Goal: Navigation & Orientation: Understand site structure

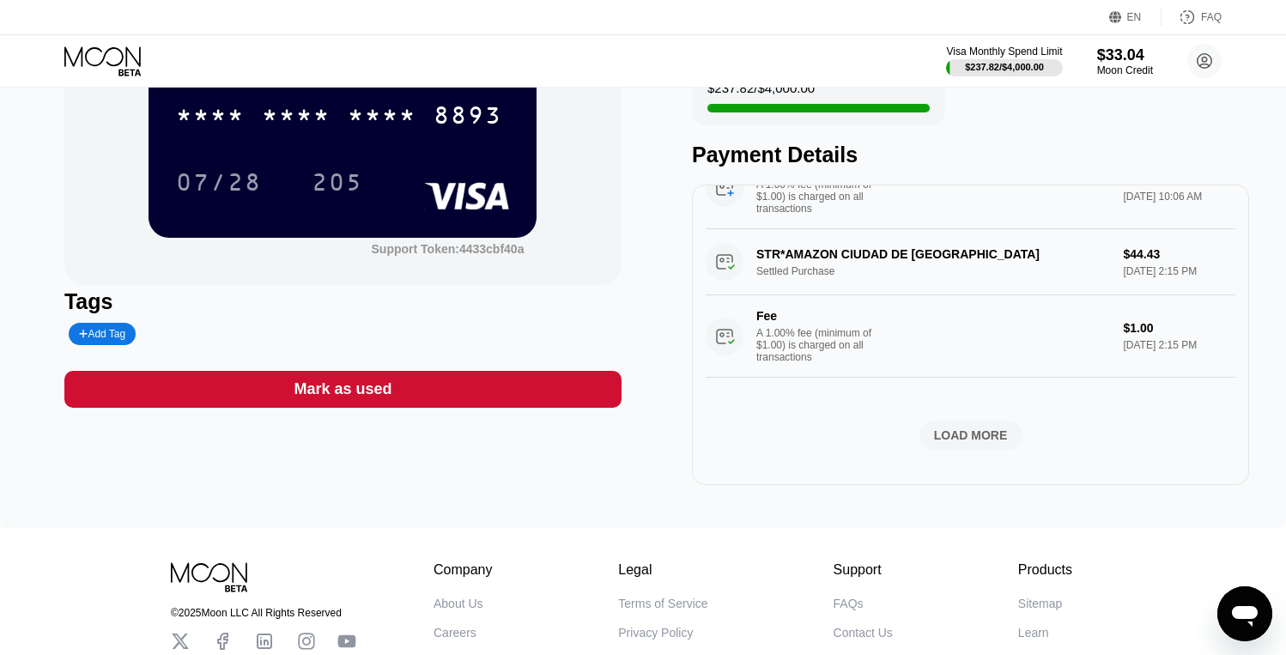
scroll to position [16, 0]
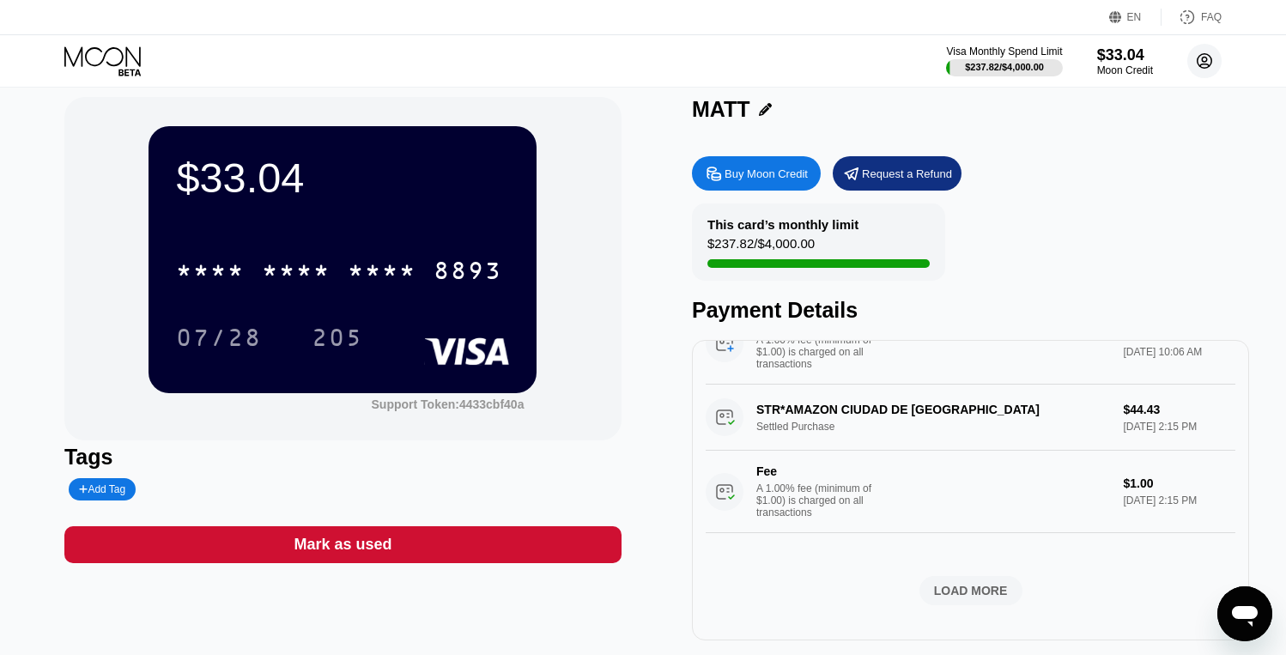
click at [1215, 57] on circle at bounding box center [1205, 61] width 34 height 34
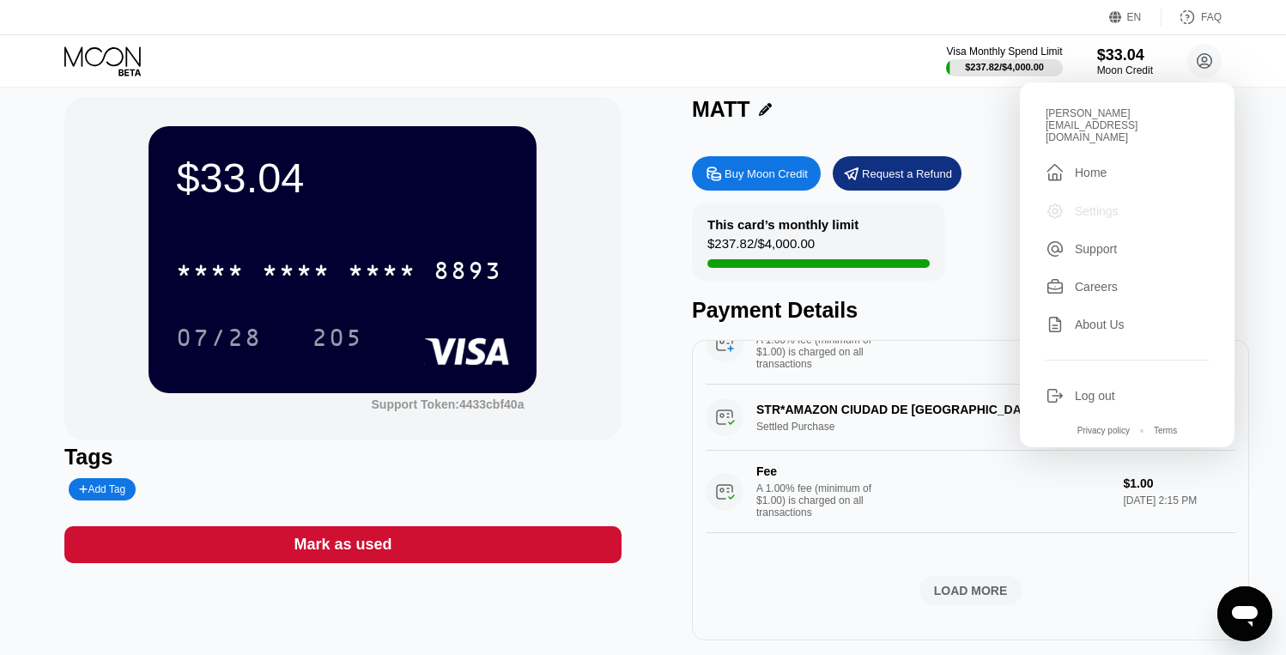
click at [1109, 204] on div "Settings" at bounding box center [1097, 211] width 44 height 14
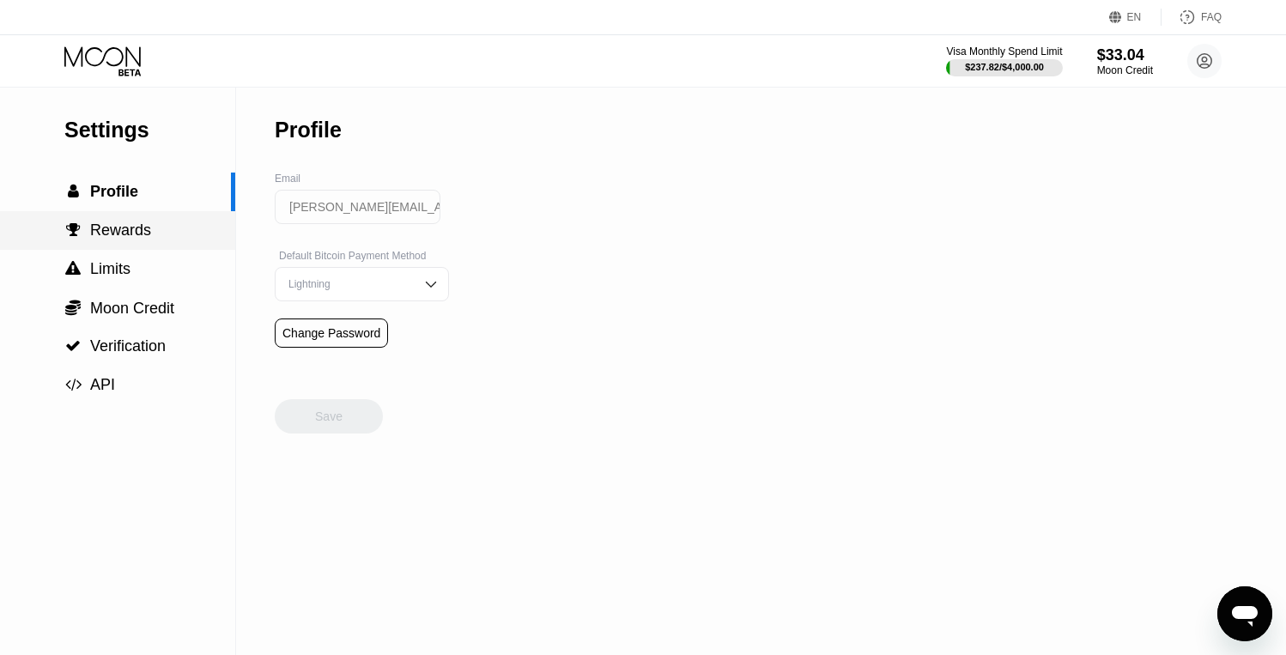
click at [156, 225] on div " Rewards" at bounding box center [117, 231] width 235 height 18
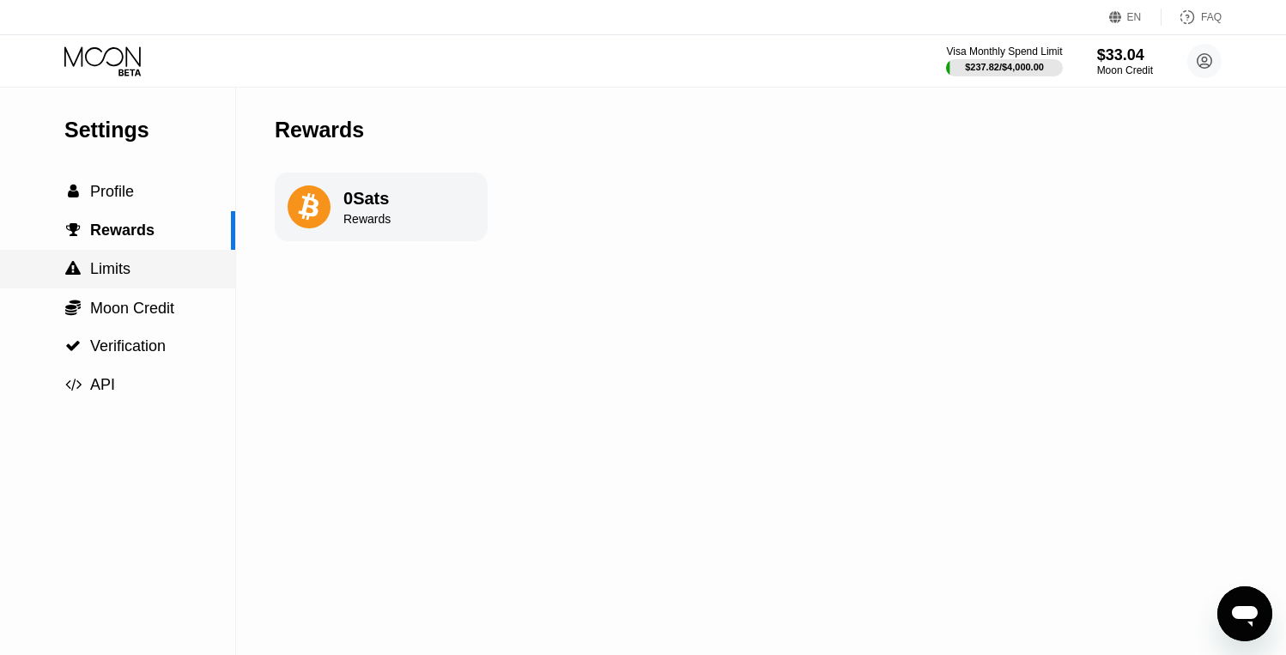
click at [152, 253] on div " Limits" at bounding box center [117, 269] width 235 height 39
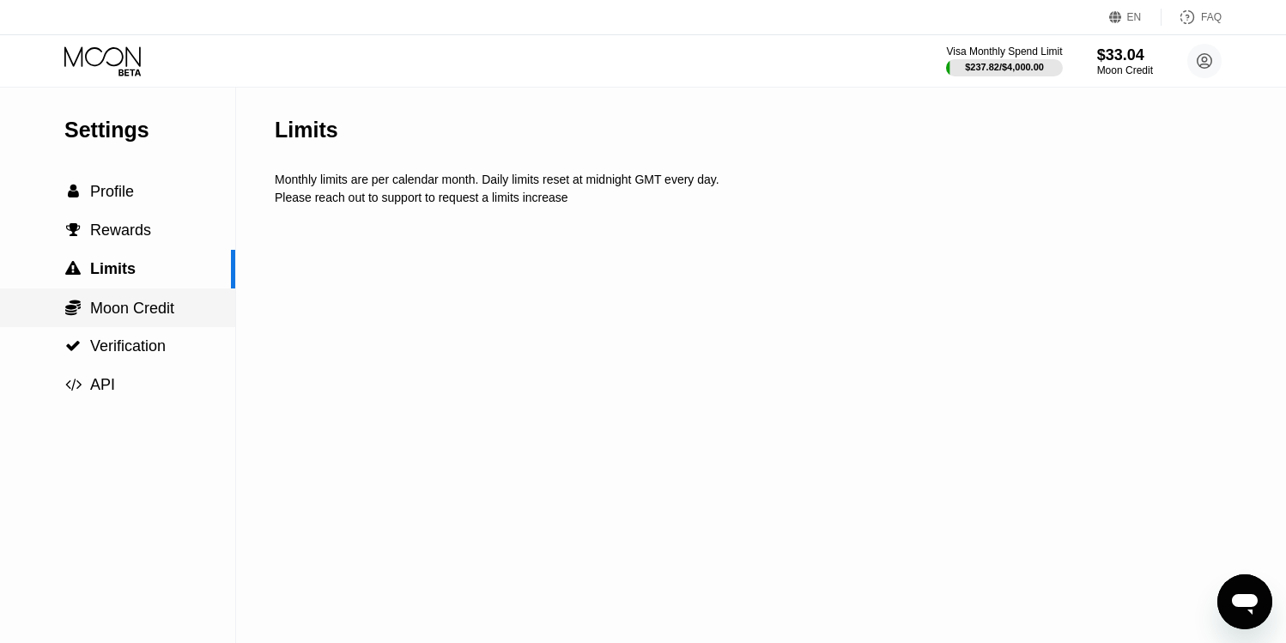
click at [150, 295] on div " Moon Credit" at bounding box center [117, 308] width 235 height 39
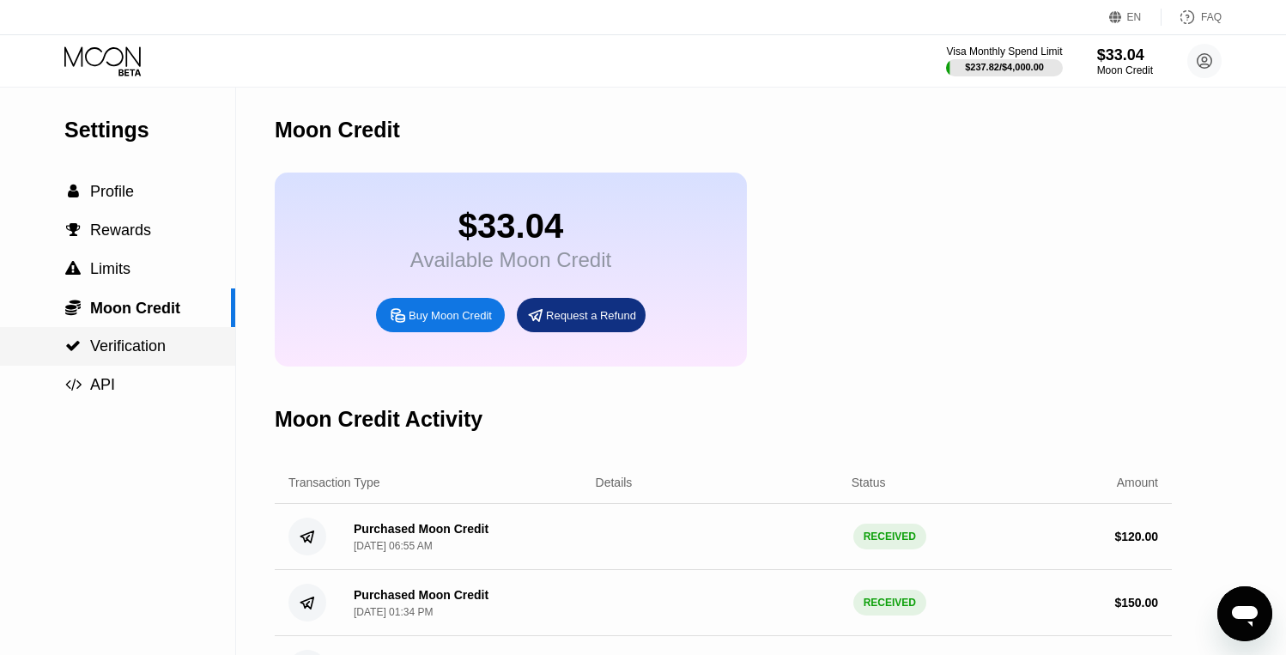
click at [155, 341] on span "Verification" at bounding box center [128, 345] width 76 height 17
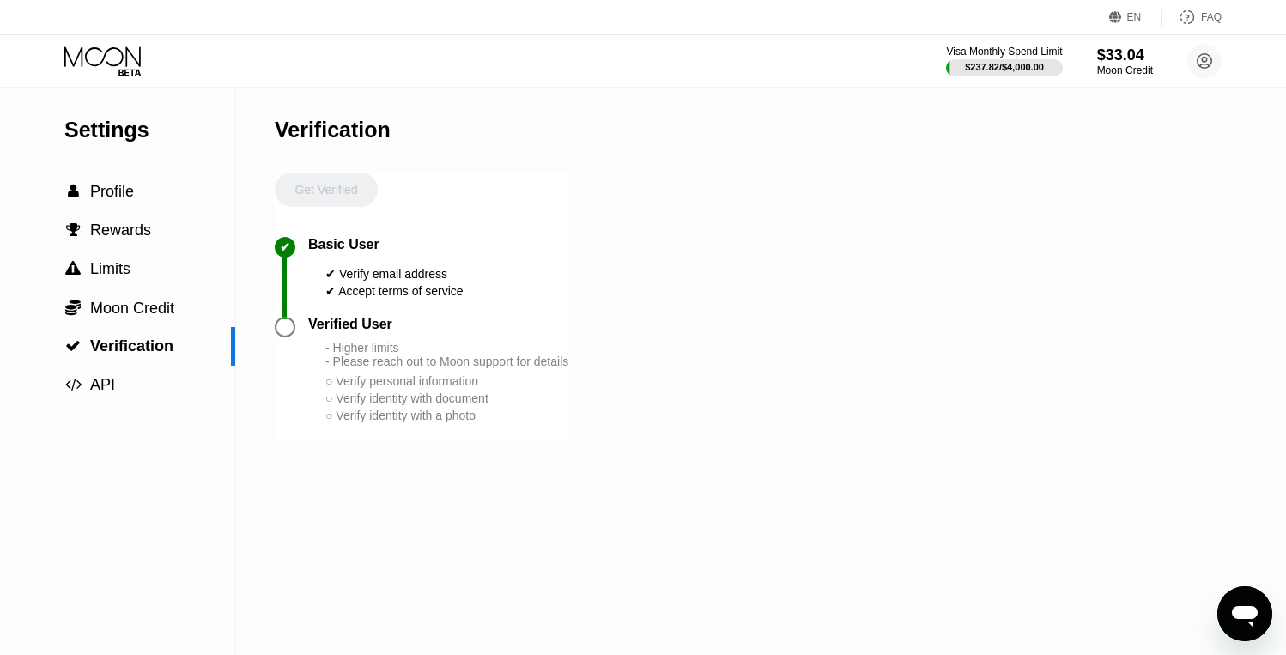
click at [334, 324] on div "Verified User" at bounding box center [350, 324] width 84 height 15
click at [101, 382] on span "API" at bounding box center [102, 384] width 25 height 17
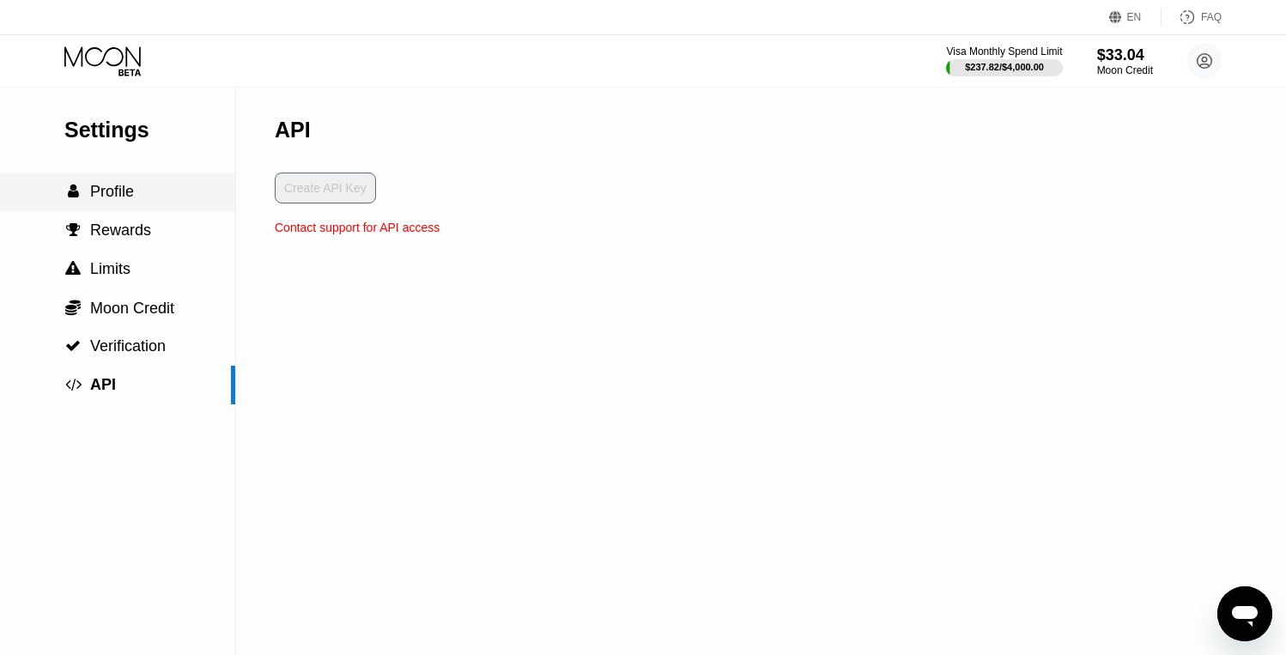
click at [117, 180] on div " Profile" at bounding box center [117, 192] width 235 height 39
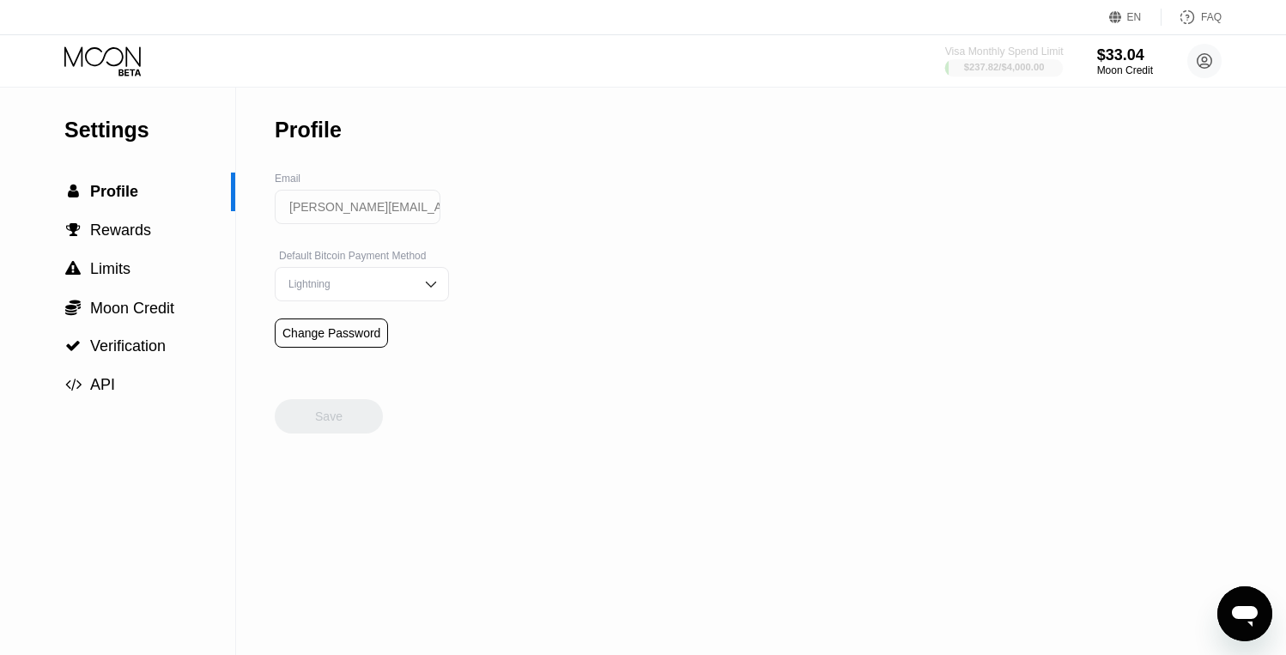
click at [980, 69] on div "$237.82 / $4,000.00" at bounding box center [1004, 67] width 81 height 10
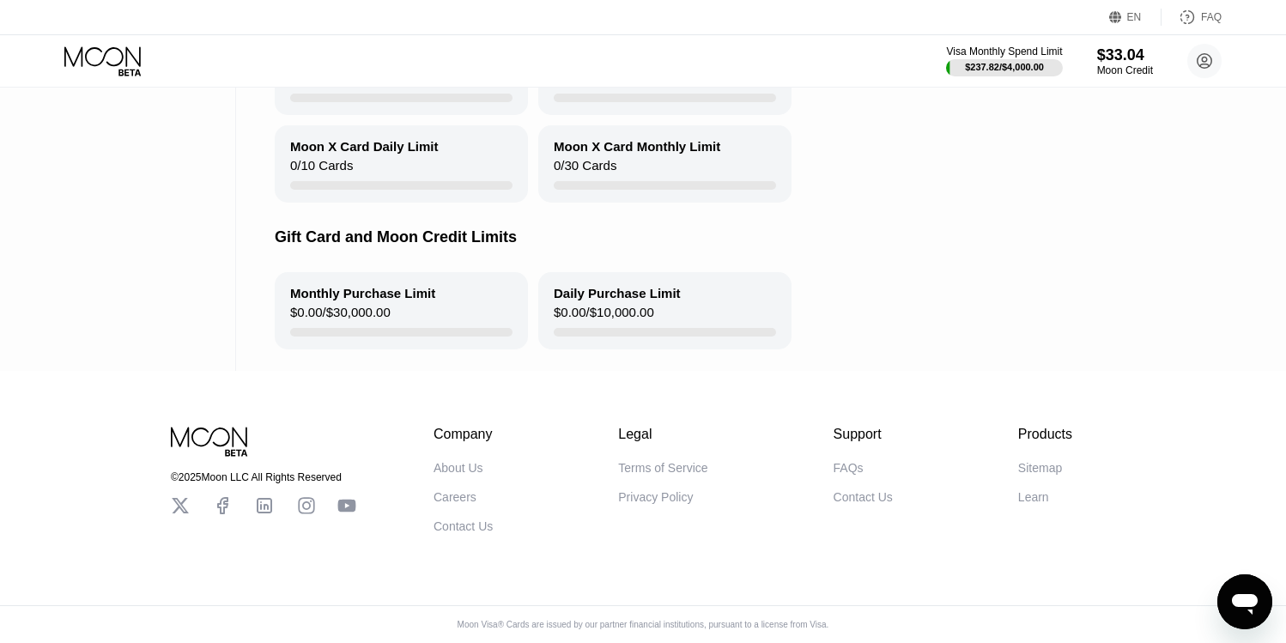
scroll to position [329, 0]
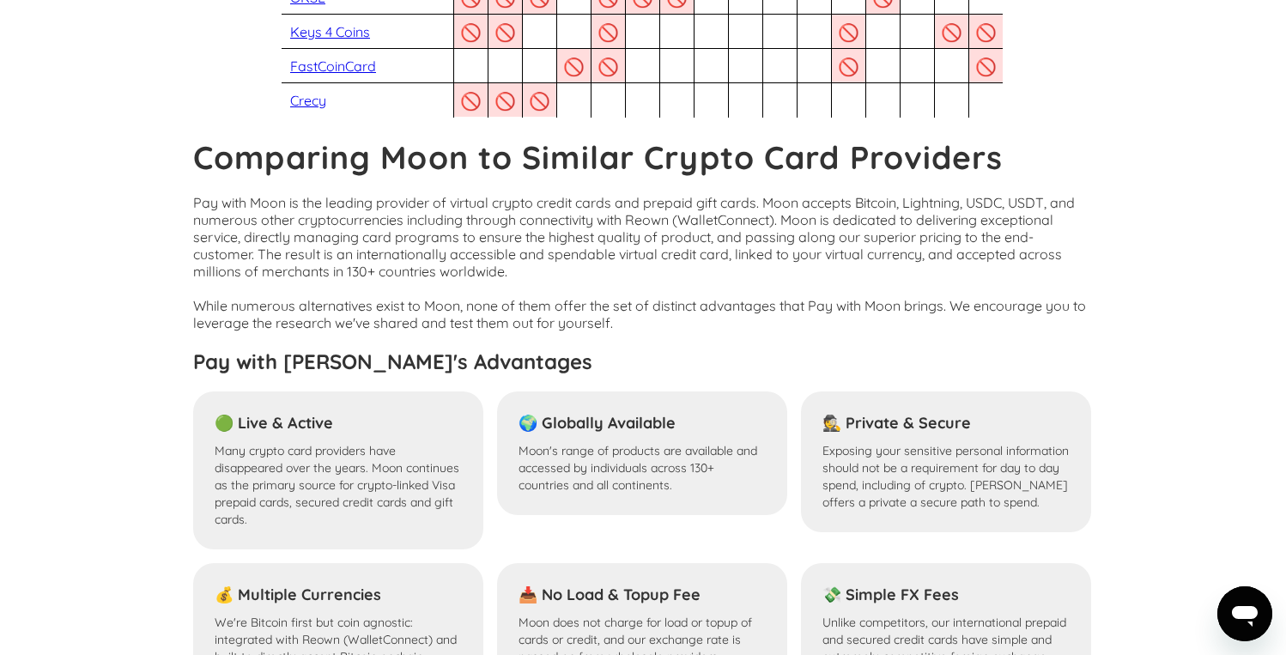
scroll to position [1534, 0]
